Goal: Information Seeking & Learning: Learn about a topic

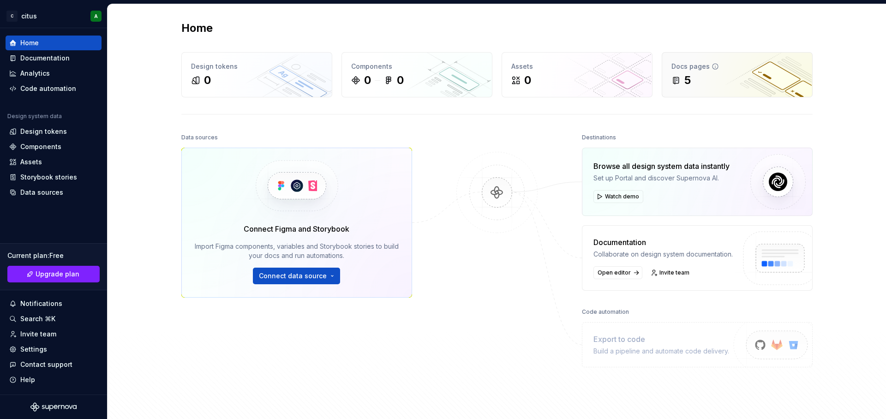
click at [677, 84] on icon at bounding box center [676, 80] width 9 height 9
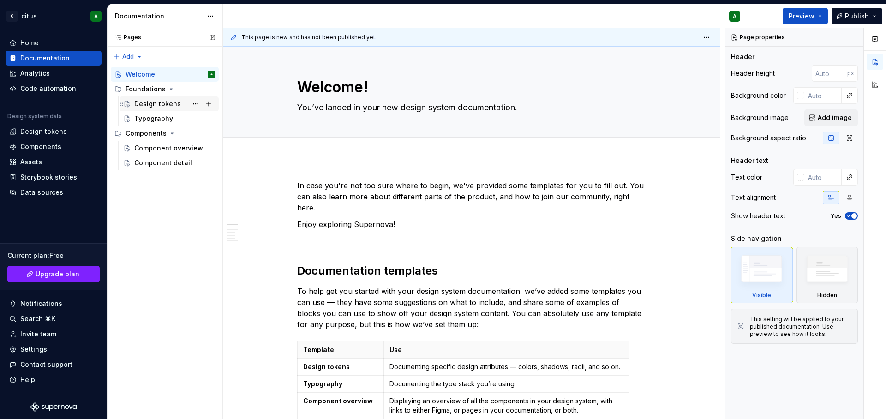
click at [167, 108] on div "Design tokens" at bounding box center [174, 103] width 81 height 13
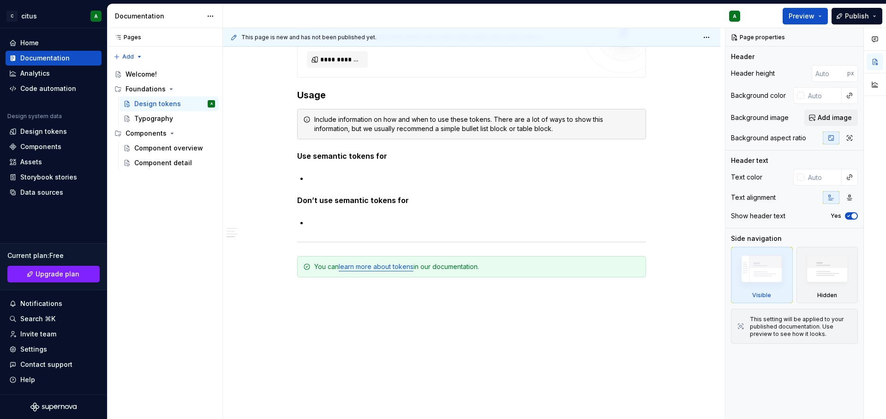
scroll to position [737, 0]
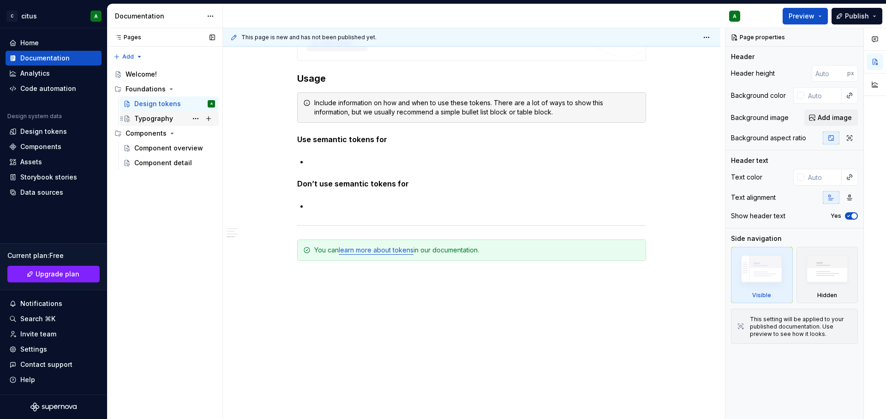
click at [168, 121] on div "Typography" at bounding box center [153, 118] width 39 height 9
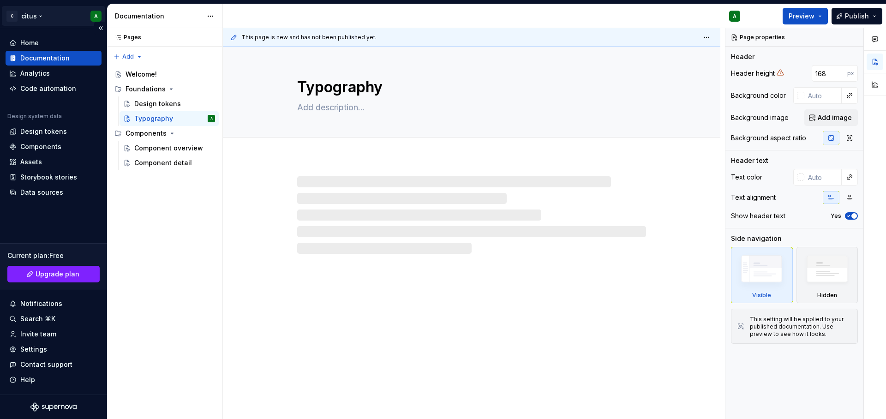
click at [40, 14] on html "C citus A Home Documentation Analytics Code automation Design system data Desig…" at bounding box center [443, 209] width 886 height 419
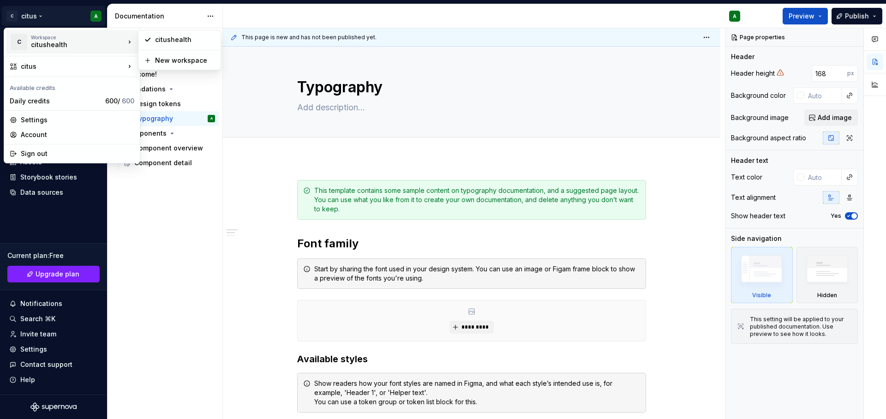
click at [73, 46] on div "citushealth" at bounding box center [70, 44] width 78 height 9
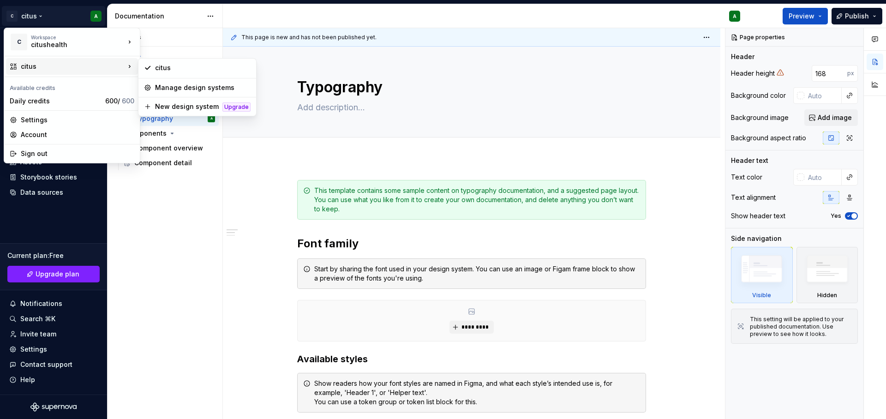
click at [421, 91] on html "C citus A Home Documentation Analytics Code automation Design system data Desig…" at bounding box center [443, 209] width 886 height 419
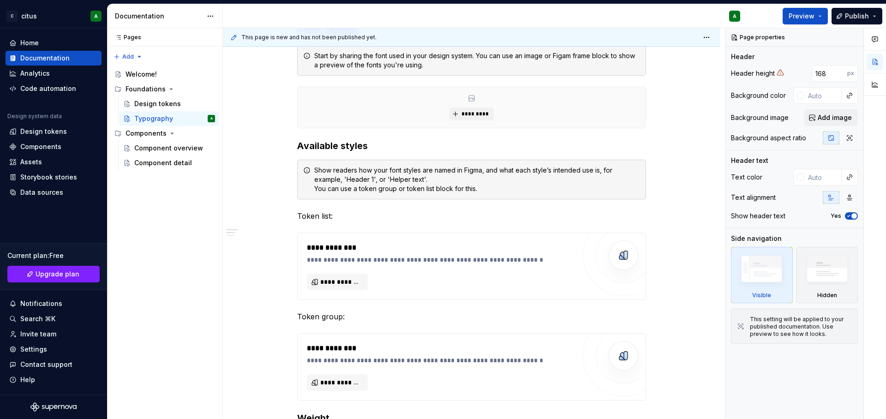
type textarea "*"
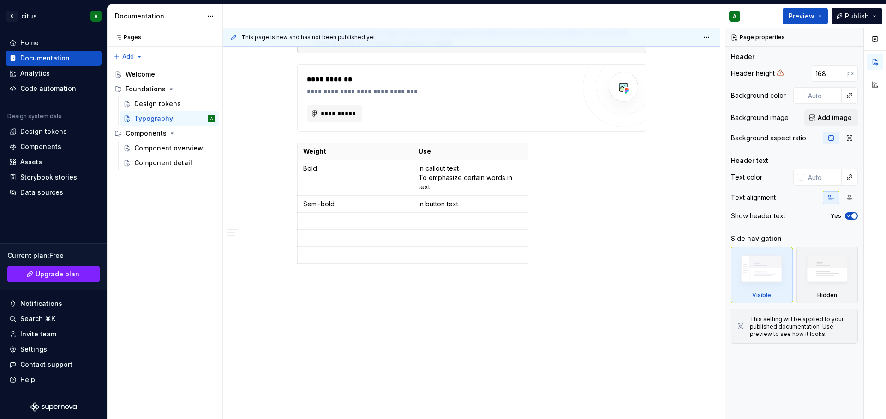
scroll to position [630, 0]
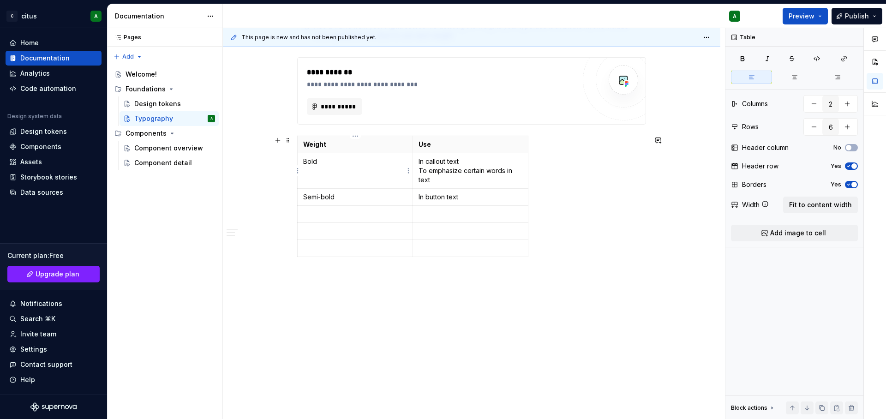
click at [370, 162] on p "Bold" at bounding box center [355, 161] width 104 height 9
click at [542, 166] on div "Weight Use Bold In callout text To emphasize certain words in text Semi-bold In…" at bounding box center [471, 198] width 349 height 125
